Goal: Navigation & Orientation: Find specific page/section

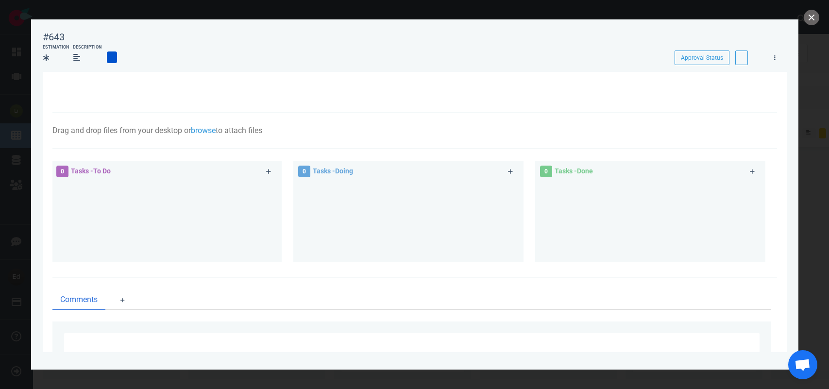
click at [809, 18] on button "close" at bounding box center [812, 18] width 16 height 16
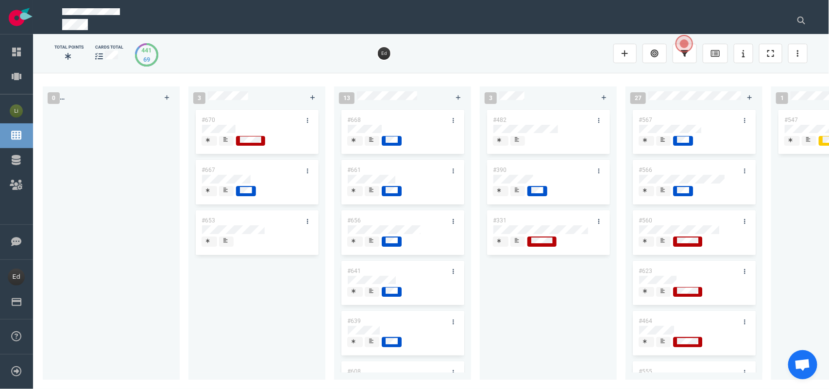
scroll to position [153, 0]
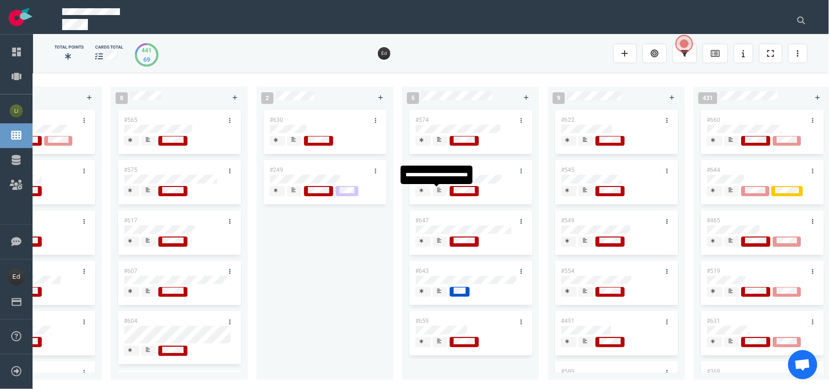
click at [443, 193] on span at bounding box center [440, 191] width 15 height 10
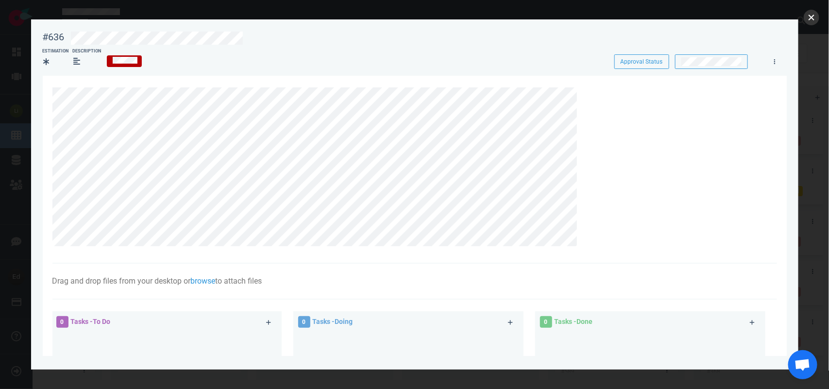
click at [812, 22] on button "close" at bounding box center [812, 18] width 16 height 16
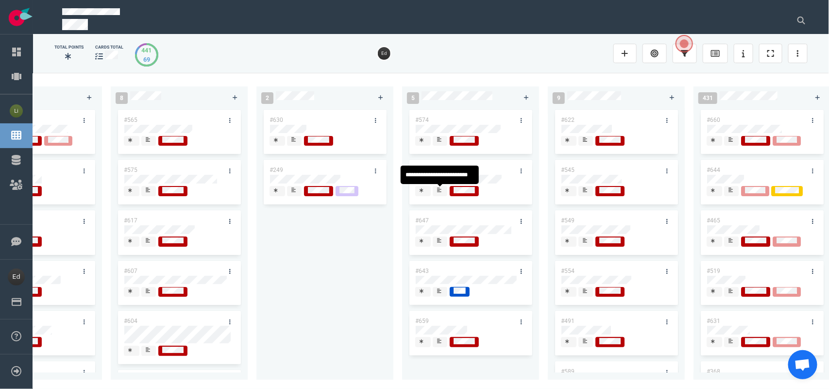
click at [438, 193] on div at bounding box center [440, 190] width 6 height 8
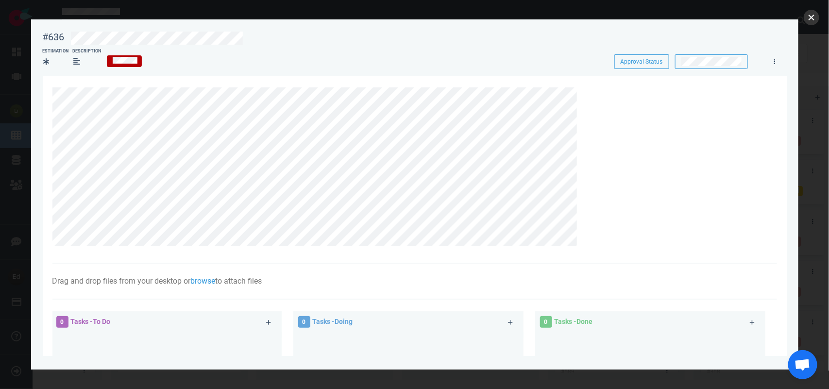
click at [807, 18] on button "close" at bounding box center [812, 18] width 16 height 16
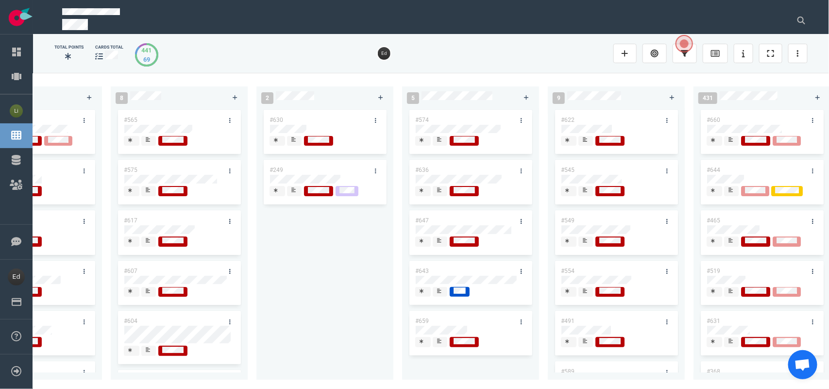
click at [439, 196] on div at bounding box center [440, 194] width 6 height 1
